Goal: Information Seeking & Learning: Learn about a topic

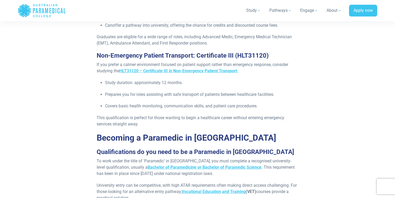
scroll to position [707, 0]
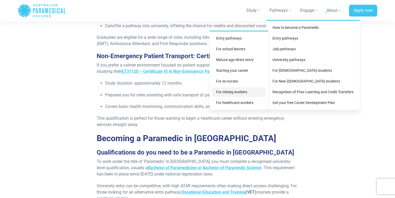
click at [232, 91] on link "For mining workers" at bounding box center [239, 92] width 54 height 10
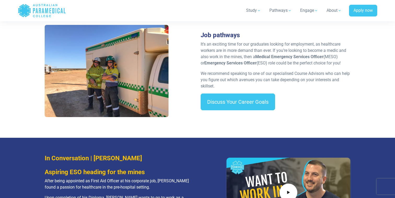
scroll to position [807, 0]
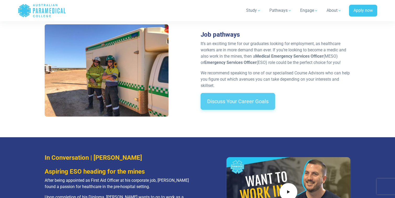
click at [221, 102] on link "Discuss Your Career Goals" at bounding box center [238, 101] width 75 height 17
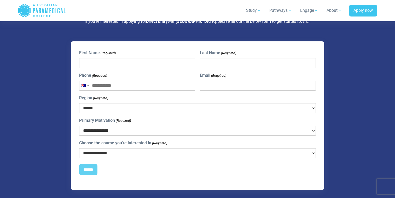
scroll to position [1246, 0]
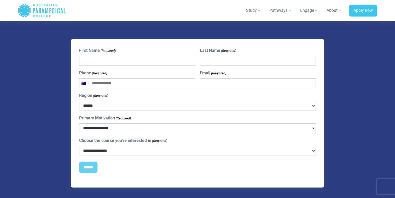
click at [229, 102] on select "****** *** *** *** ** ** *** ** *** **" at bounding box center [197, 106] width 237 height 10
click at [333, 110] on div "**********" at bounding box center [198, 113] width 312 height 148
click at [288, 129] on select "**********" at bounding box center [197, 128] width 237 height 10
click at [287, 151] on select "**********" at bounding box center [197, 151] width 237 height 10
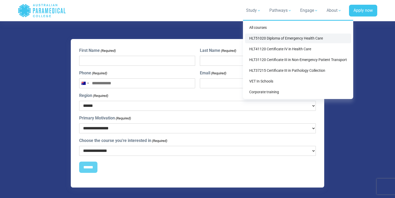
click at [261, 38] on link "HLT51020 Diploma of Emergency Health Care" at bounding box center [298, 38] width 106 height 10
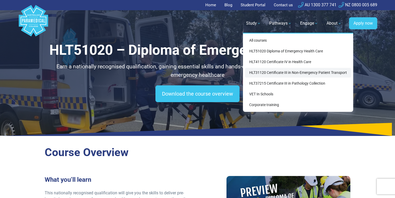
click at [266, 72] on link "HLT31120 Certificate III in Non-Emergency Patient Transport" at bounding box center [298, 73] width 106 height 10
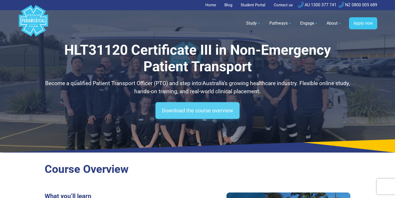
click at [213, 111] on link "Download the course overview" at bounding box center [198, 110] width 84 height 17
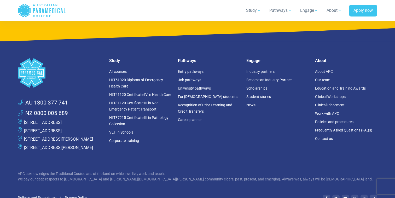
scroll to position [2973, 0]
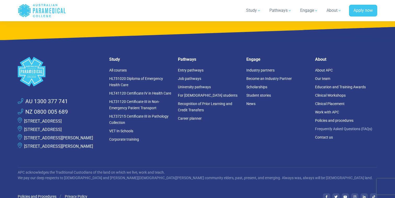
click at [352, 127] on link "Frequently Asked Questions (FAQs)" at bounding box center [343, 129] width 57 height 4
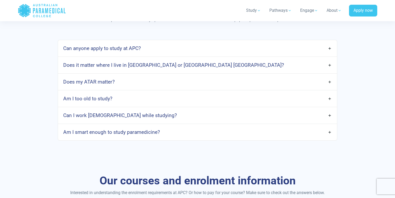
scroll to position [275, 0]
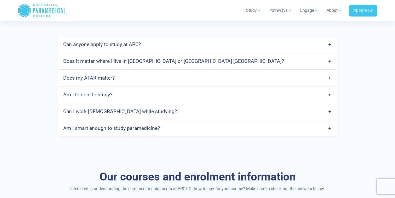
click at [100, 112] on h4 "Can I work full-time while studying?" at bounding box center [120, 111] width 114 height 6
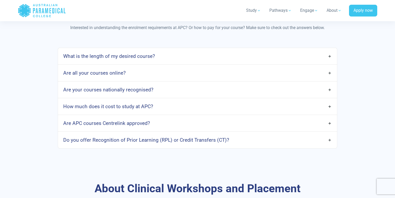
scroll to position [608, 0]
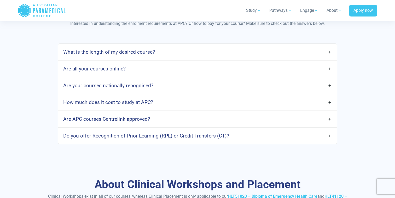
click at [331, 68] on link "Are all your courses online?" at bounding box center [197, 68] width 279 height 12
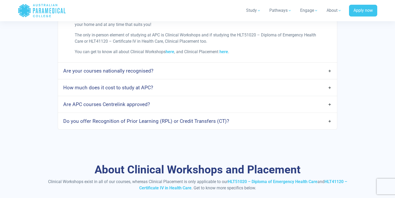
scroll to position [690, 0]
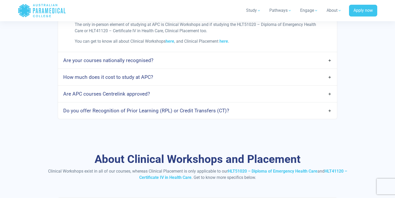
click at [232, 76] on link "How much does it cost to study at APC?" at bounding box center [197, 77] width 279 height 12
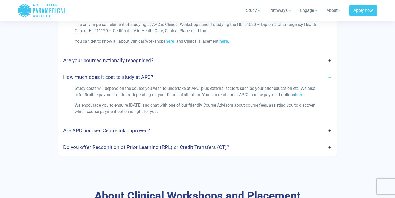
click at [273, 128] on link "Are APC courses Centrelink approved?" at bounding box center [197, 130] width 279 height 12
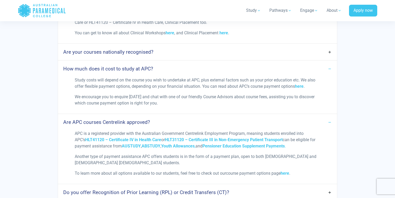
scroll to position [698, 0]
click at [299, 87] on link "here" at bounding box center [299, 86] width 9 height 5
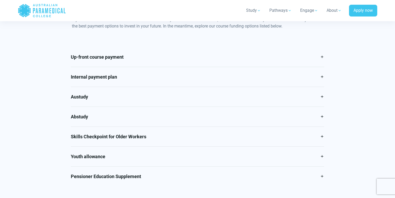
scroll to position [251, 0]
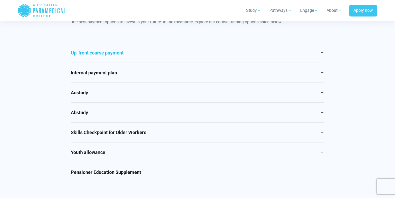
click at [323, 53] on link "Up-front course payment" at bounding box center [198, 53] width 254 height 20
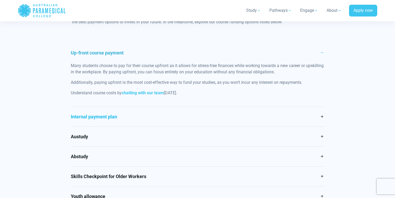
click at [298, 116] on link "Internal payment plan" at bounding box center [198, 117] width 254 height 20
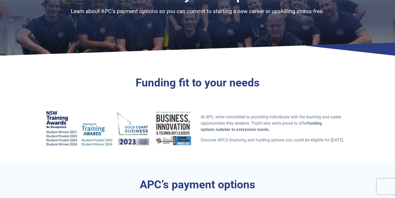
scroll to position [0, 0]
